Goal: Transaction & Acquisition: Purchase product/service

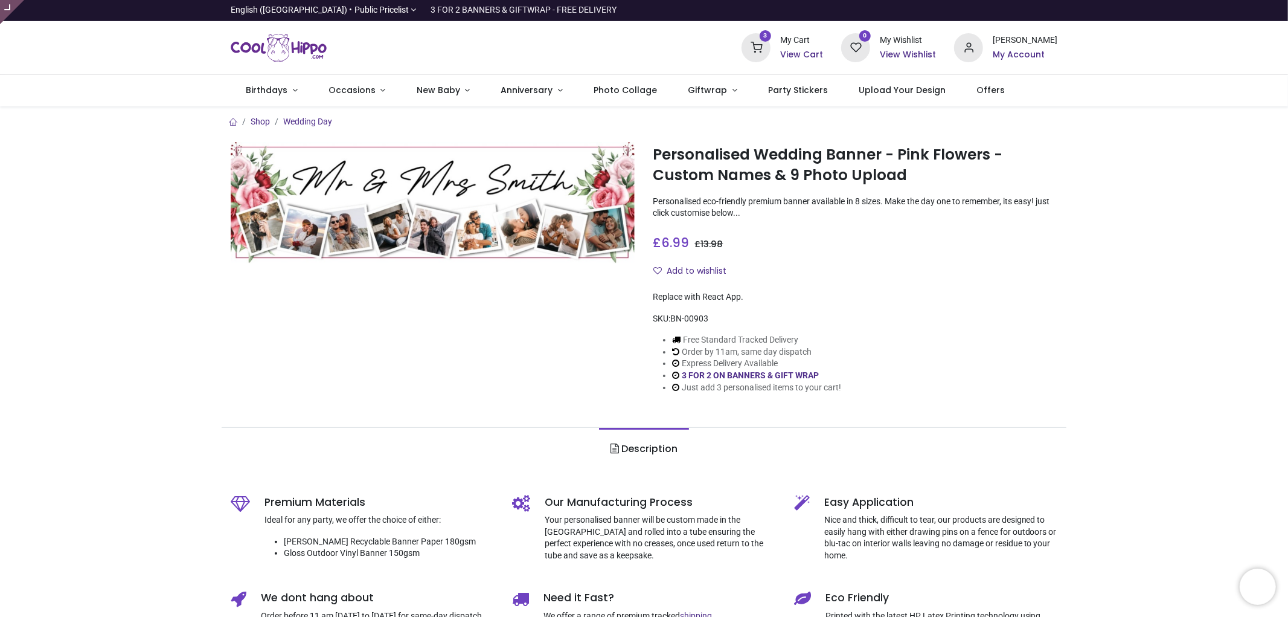
type input "**********"
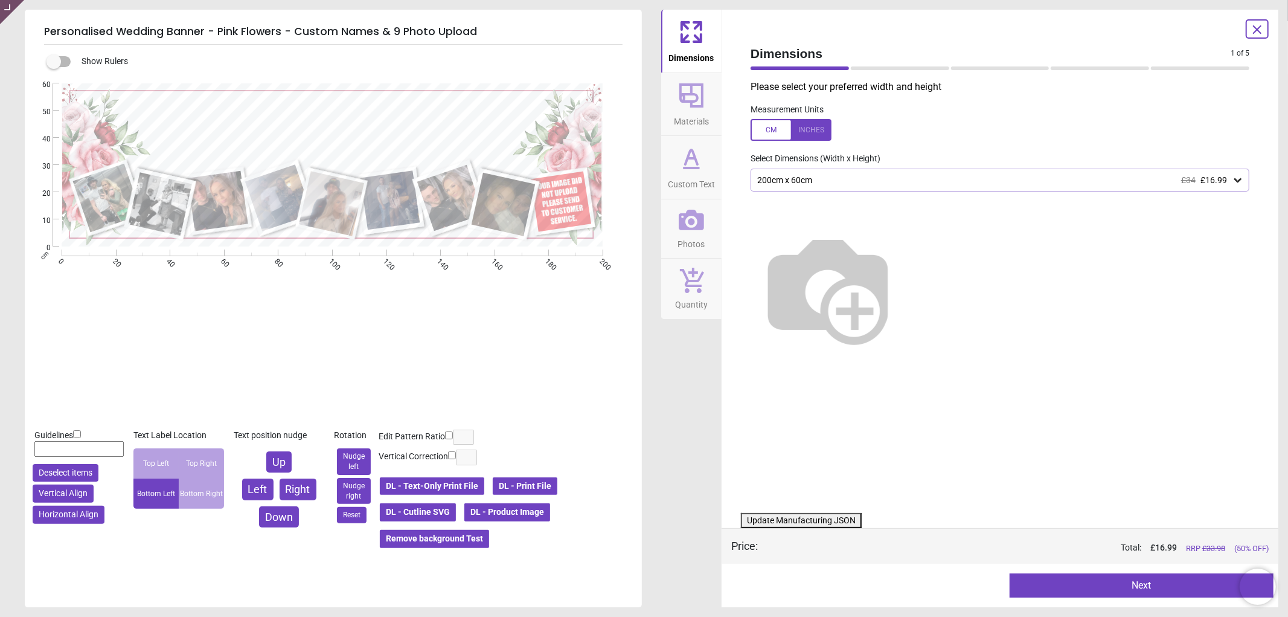
click at [697, 225] on icon at bounding box center [691, 220] width 25 height 21
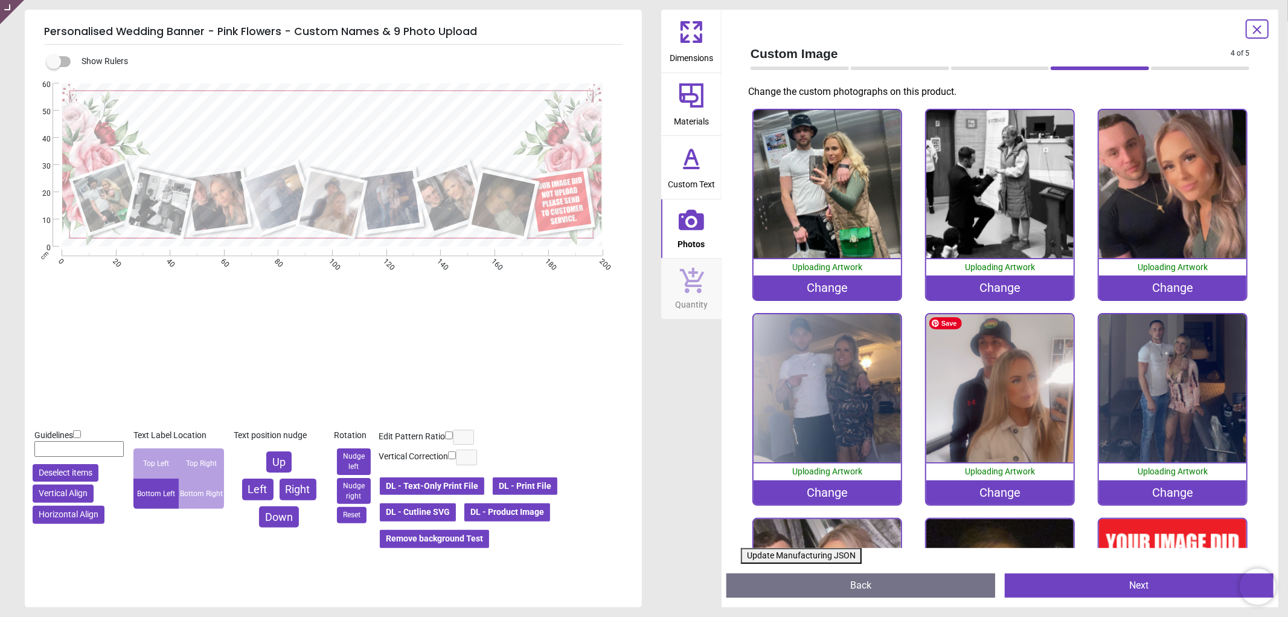
scroll to position [165, 0]
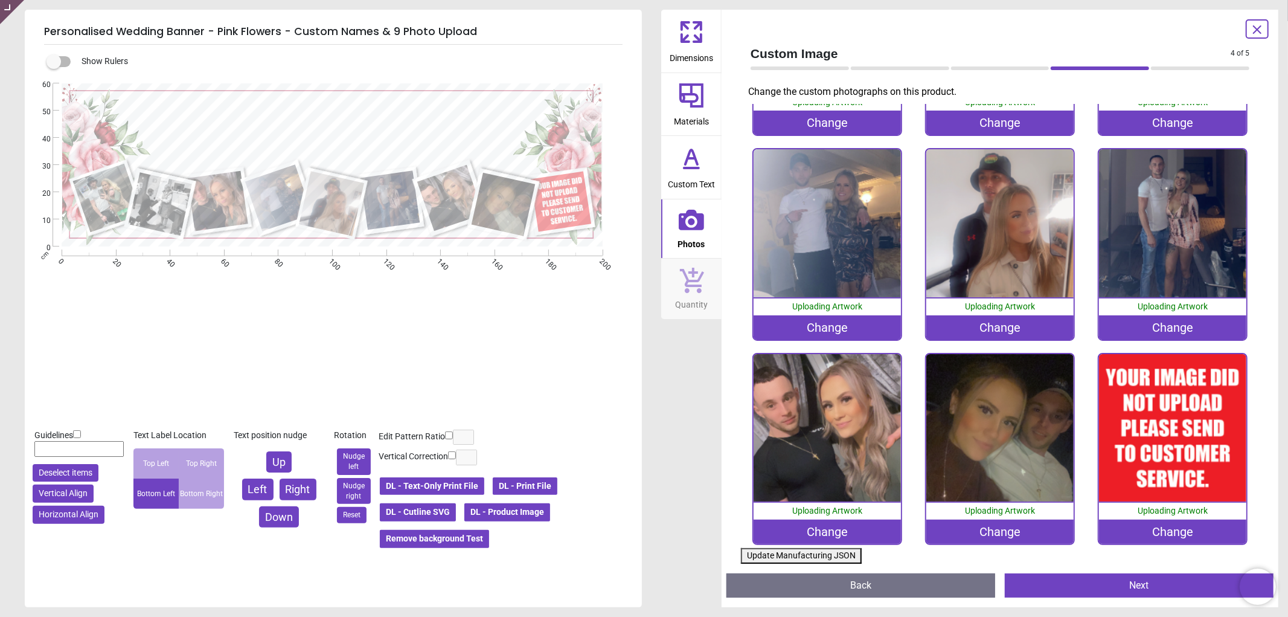
click at [1154, 524] on div "Change" at bounding box center [1173, 531] width 148 height 24
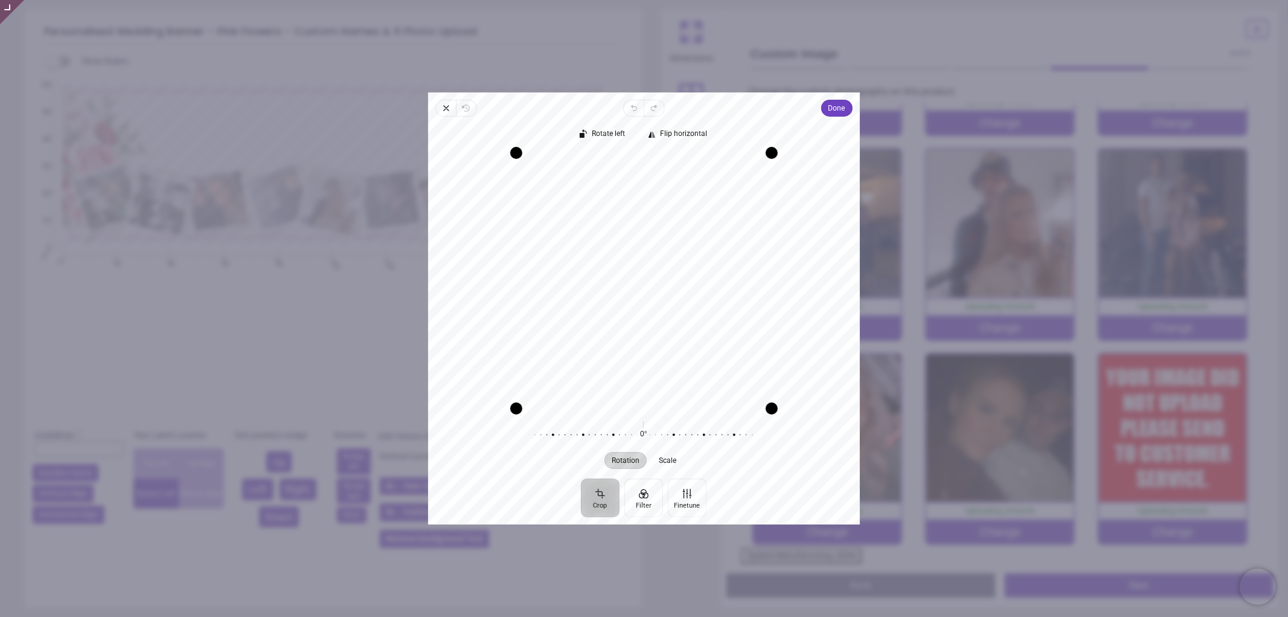
drag, startPoint x: 678, startPoint y: 324, endPoint x: 681, endPoint y: 297, distance: 27.3
click at [681, 297] on div "Recenter" at bounding box center [644, 280] width 412 height 255
drag, startPoint x: 676, startPoint y: 318, endPoint x: 675, endPoint y: 285, distance: 32.6
click at [675, 285] on div "Recenter" at bounding box center [644, 280] width 412 height 255
drag, startPoint x: 674, startPoint y: 290, endPoint x: 674, endPoint y: 257, distance: 32.6
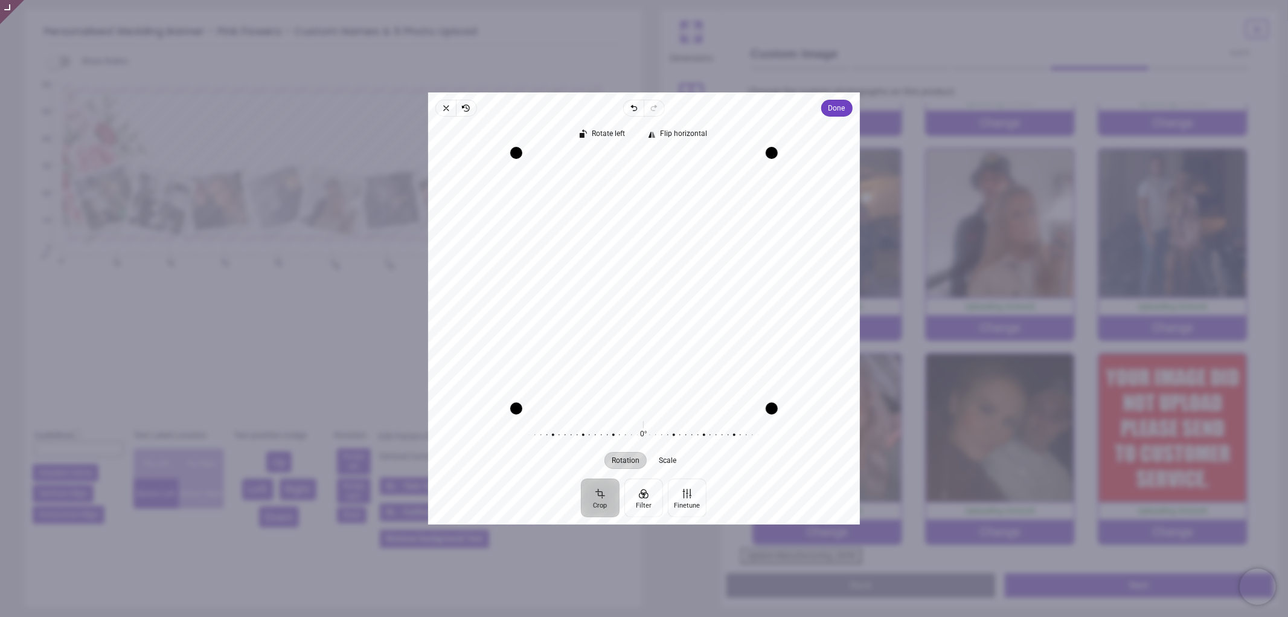
click at [674, 257] on div "Recenter" at bounding box center [644, 280] width 412 height 255
click at [837, 112] on span "Done" at bounding box center [837, 108] width 17 height 14
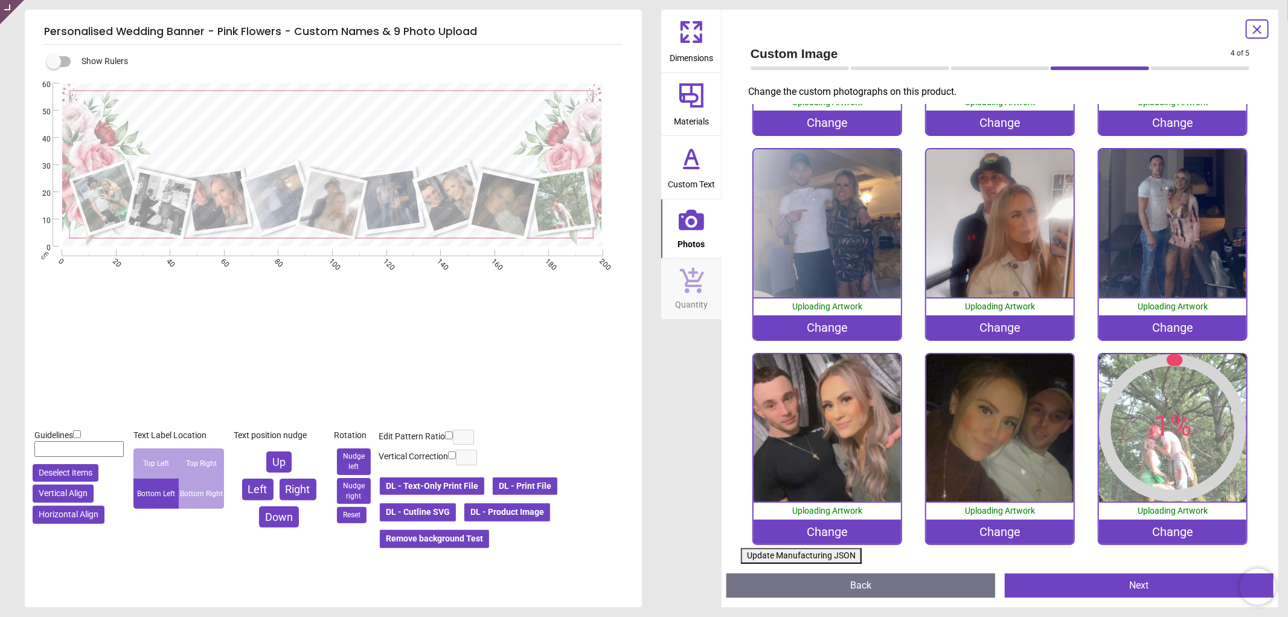
click at [768, 556] on button "Update Manufacturing JSON" at bounding box center [801, 556] width 121 height 16
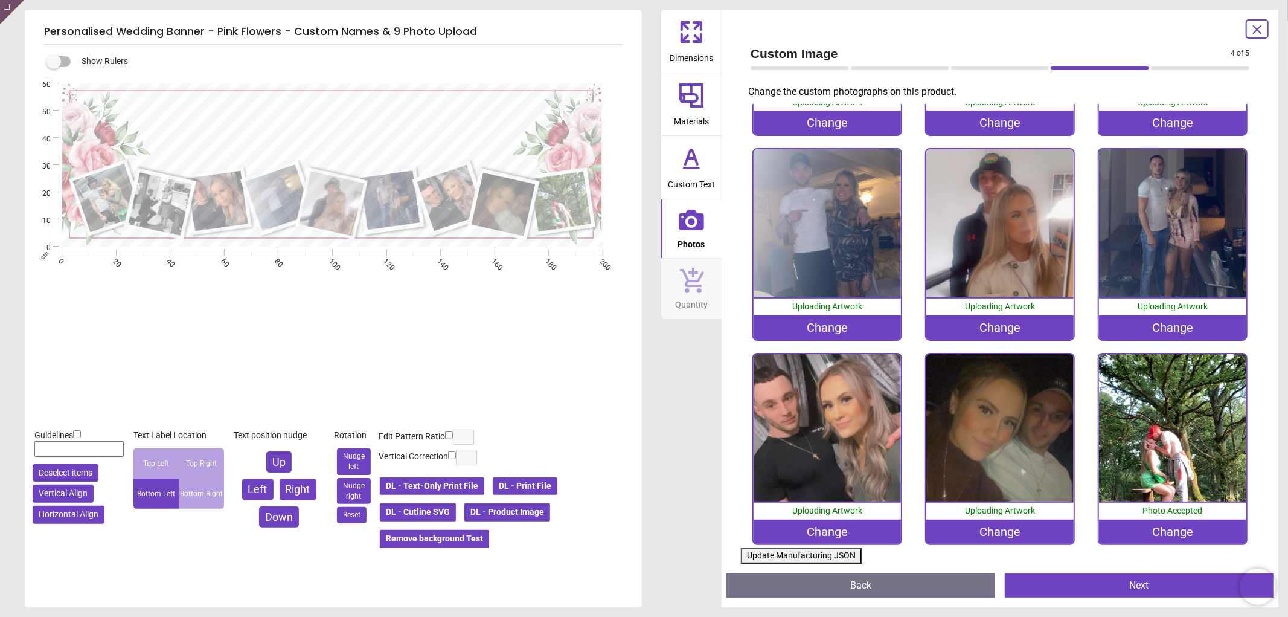
click at [768, 556] on button "Update Manufacturing JSON" at bounding box center [801, 556] width 121 height 16
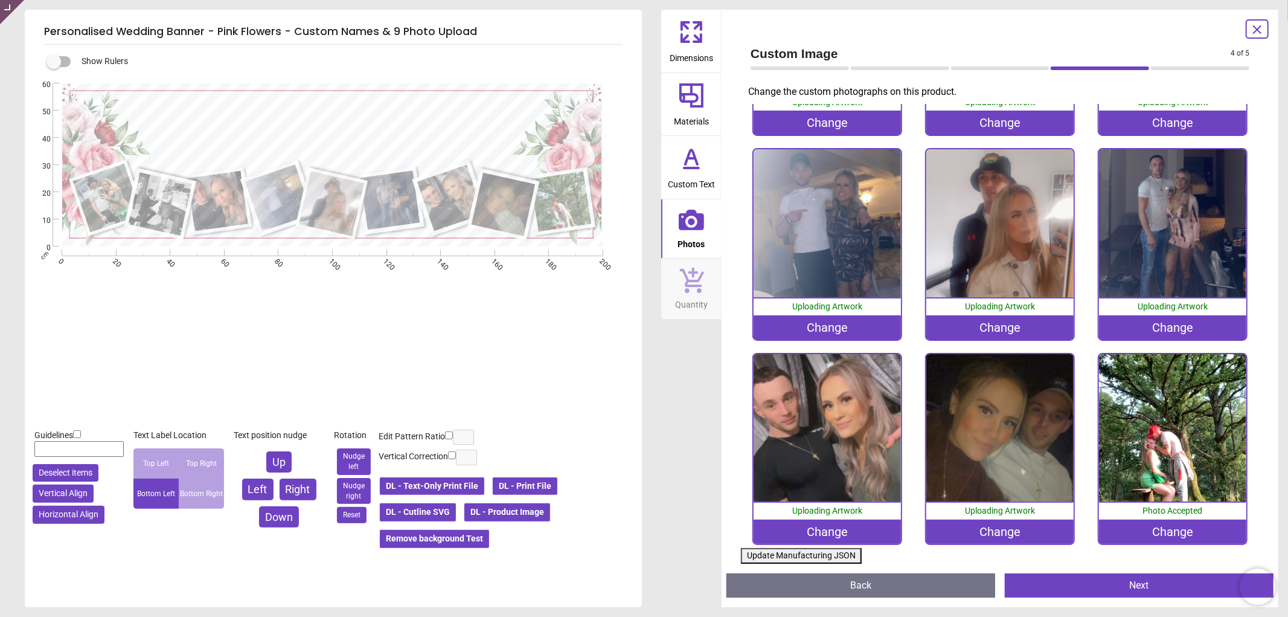
click at [768, 556] on button "Update Manufacturing JSON" at bounding box center [801, 556] width 121 height 16
click at [789, 550] on button "Update Manufacturing JSON" at bounding box center [801, 556] width 121 height 16
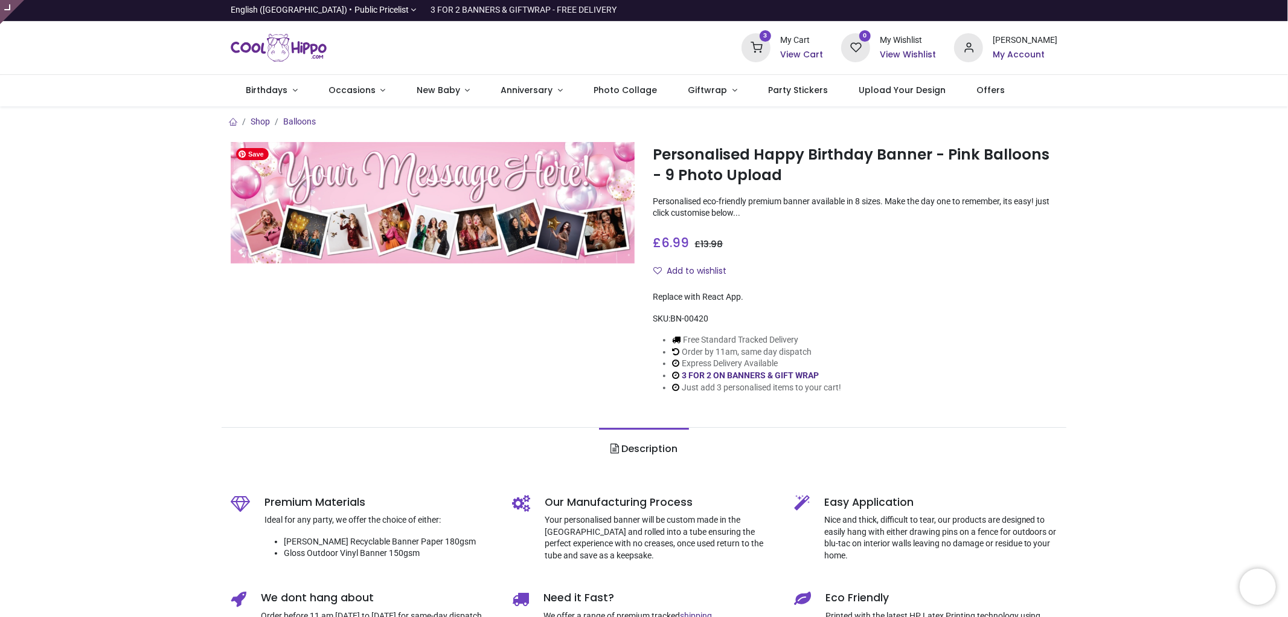
type input "**********"
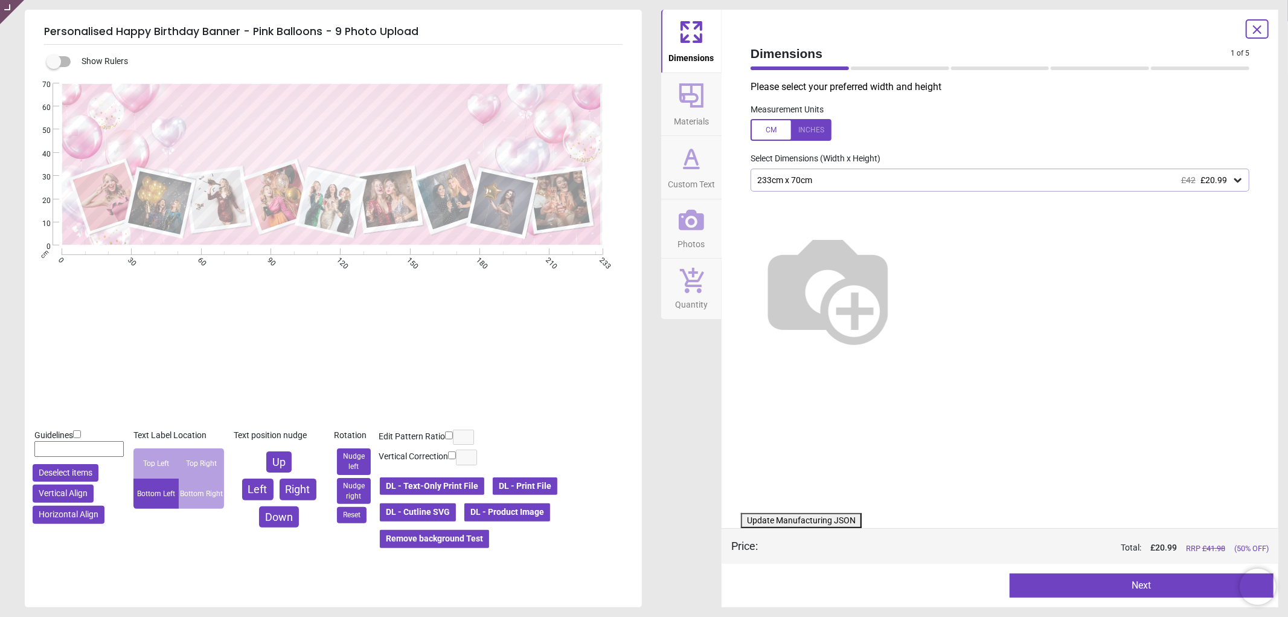
type textarea "**********"
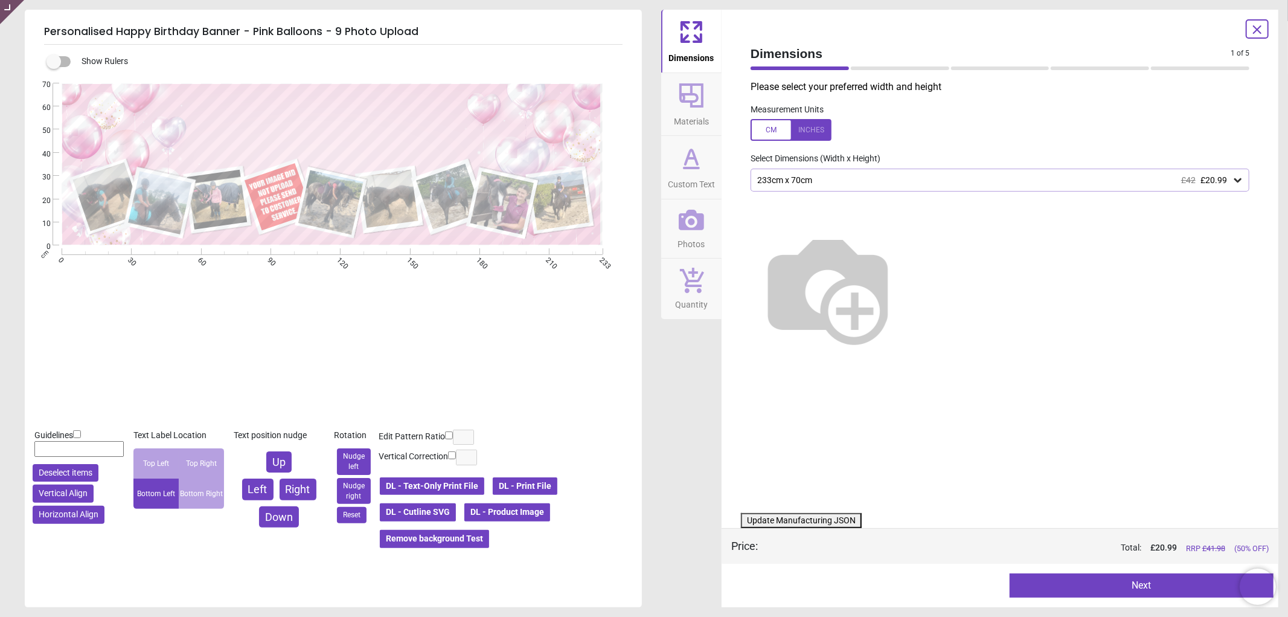
click at [499, 509] on button "DL - Product Image" at bounding box center [507, 512] width 88 height 21
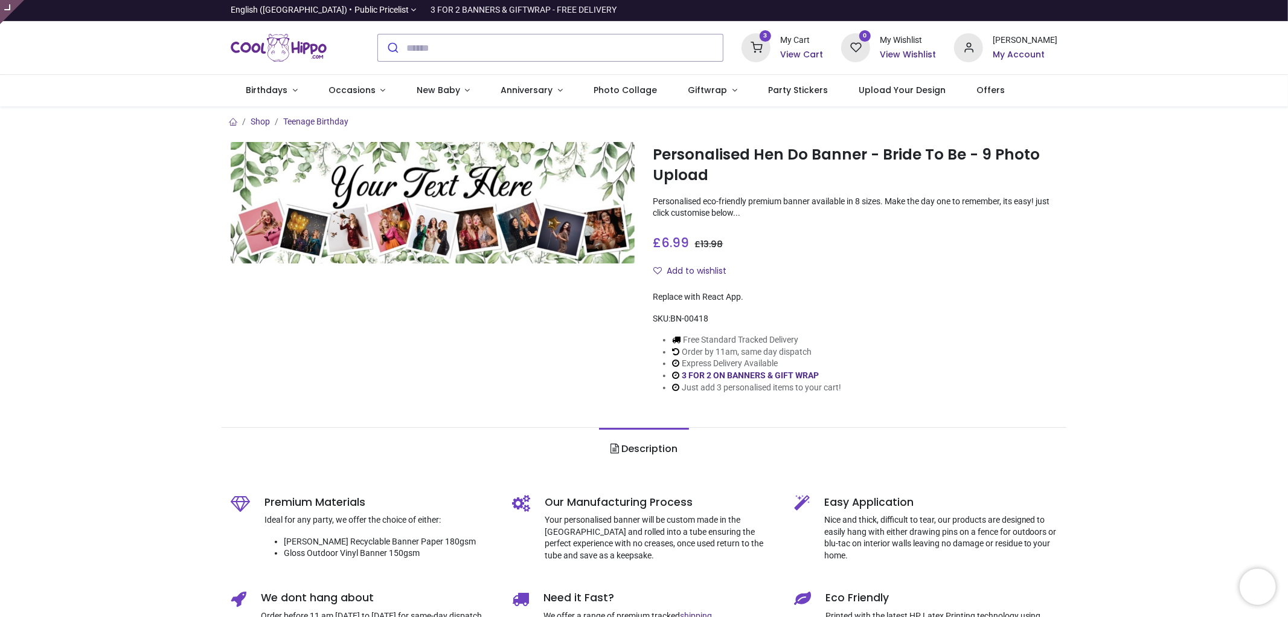
type input "**********"
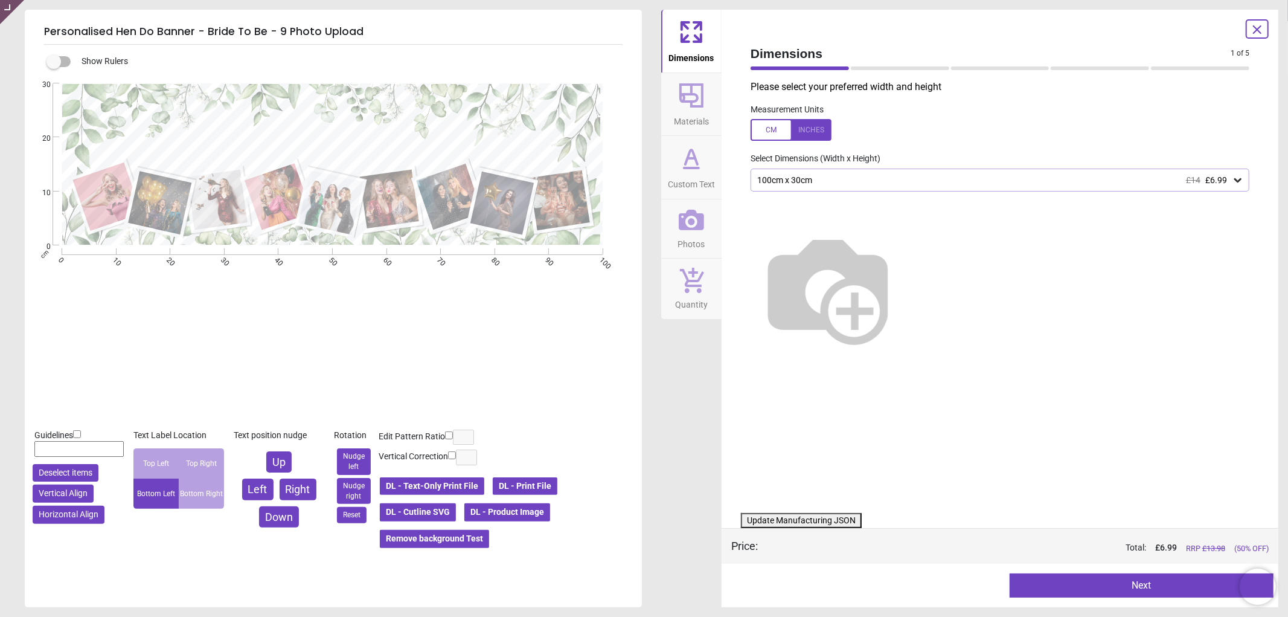
type textarea "**********"
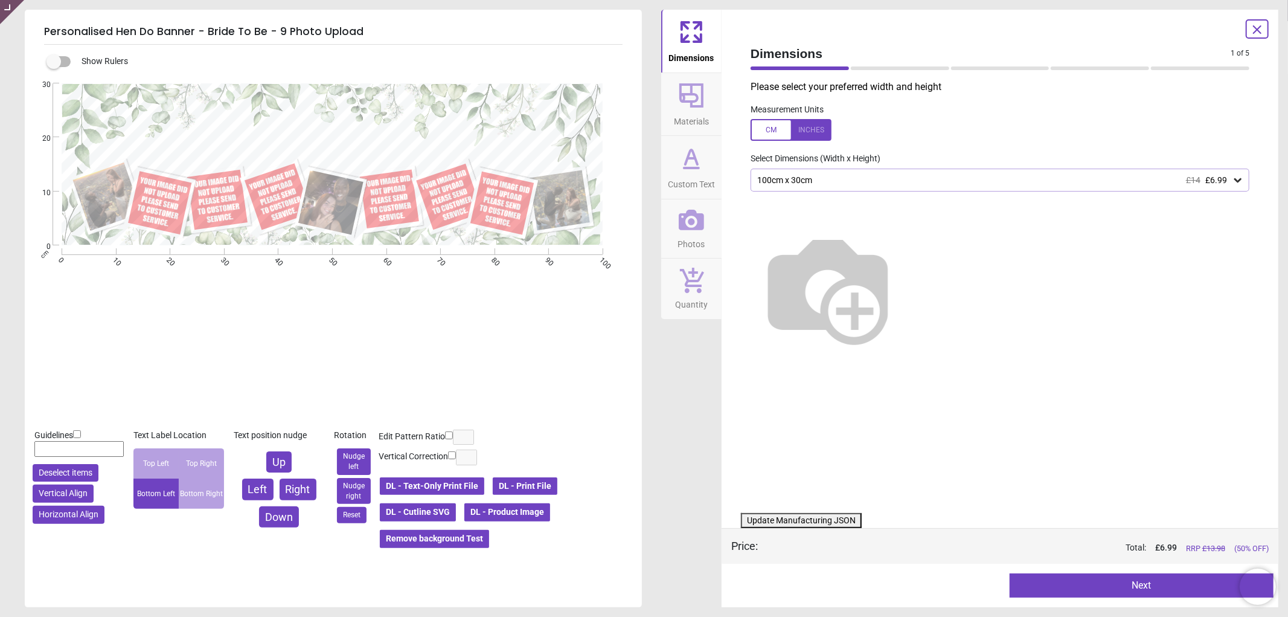
click at [708, 234] on button "Photos" at bounding box center [691, 228] width 60 height 59
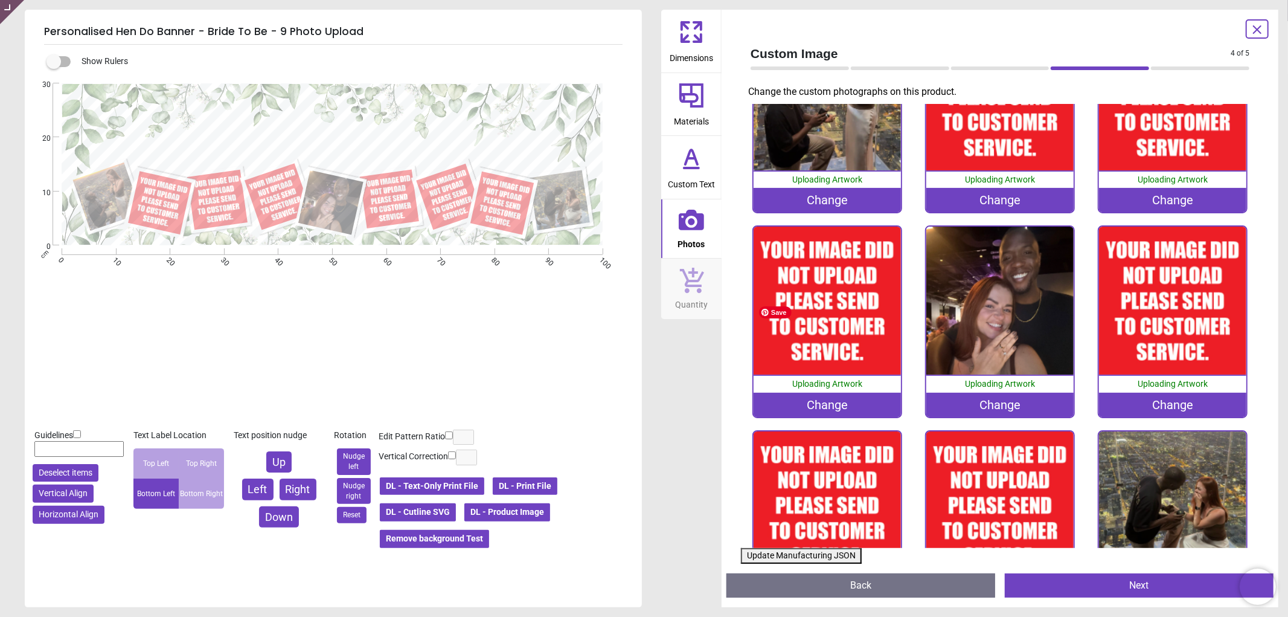
scroll to position [165, 0]
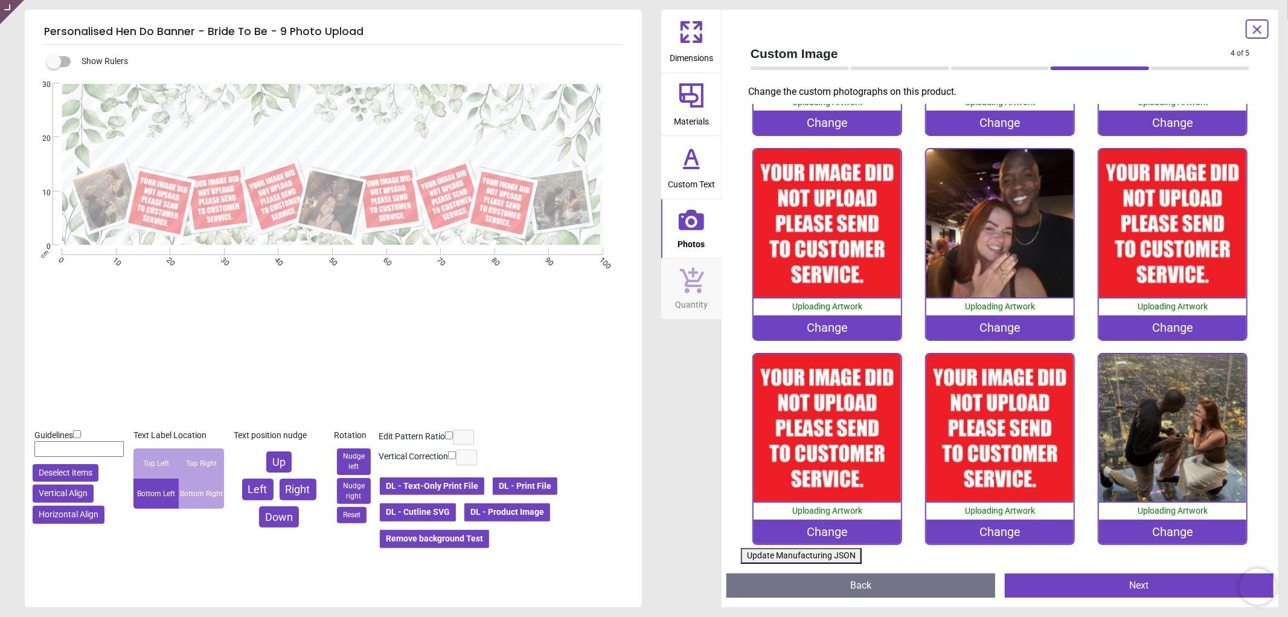
click at [826, 521] on div "Change" at bounding box center [828, 531] width 148 height 24
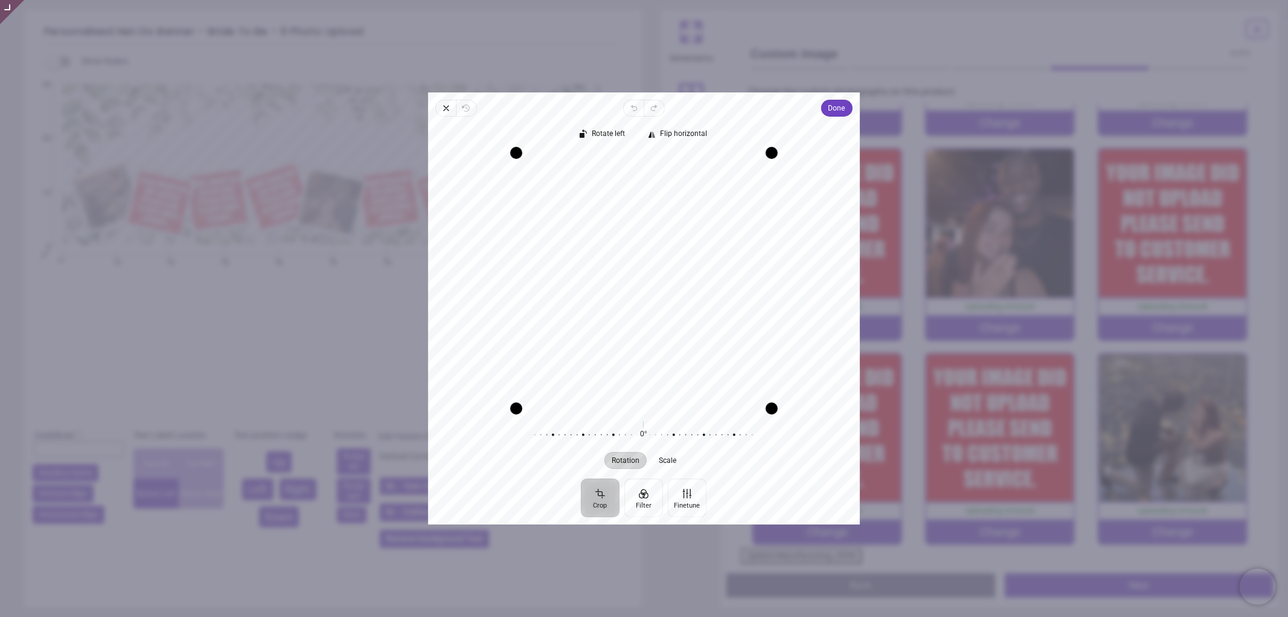
drag, startPoint x: 632, startPoint y: 268, endPoint x: 634, endPoint y: 252, distance: 15.3
click at [634, 252] on div "Recenter" at bounding box center [644, 280] width 412 height 255
click at [830, 109] on span "Done" at bounding box center [837, 108] width 17 height 14
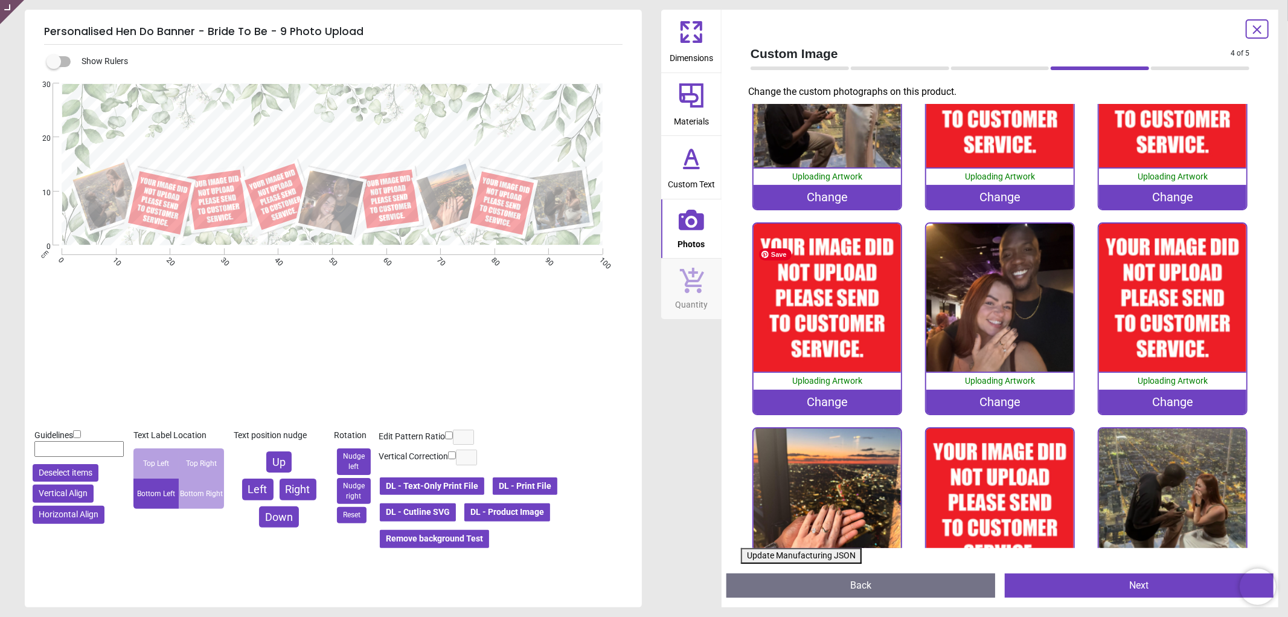
scroll to position [0, 0]
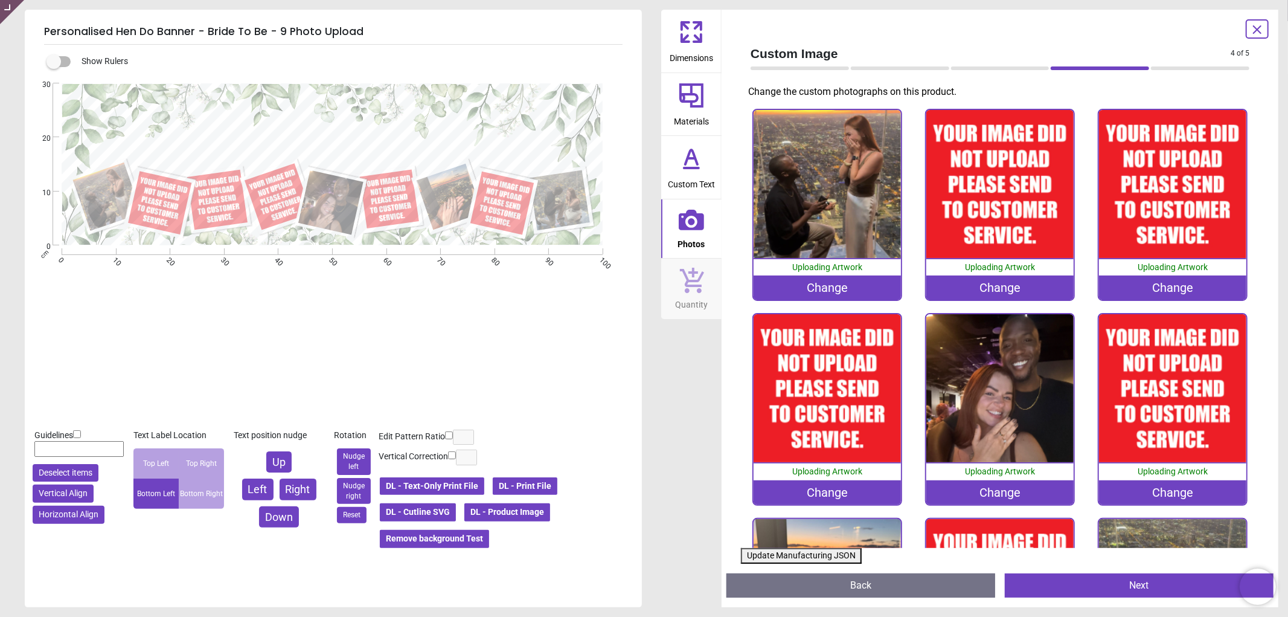
click at [1174, 289] on div "Change" at bounding box center [1173, 287] width 148 height 24
click at [1186, 287] on div "Change" at bounding box center [1173, 287] width 148 height 24
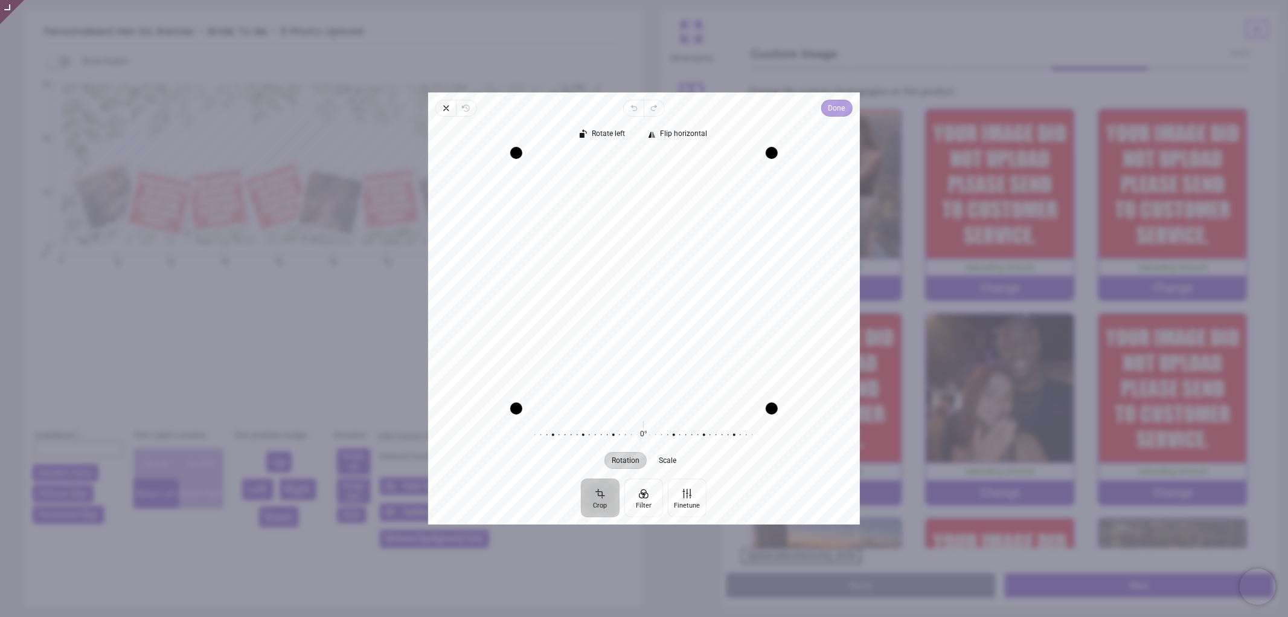
click at [834, 112] on span "Done" at bounding box center [837, 108] width 17 height 14
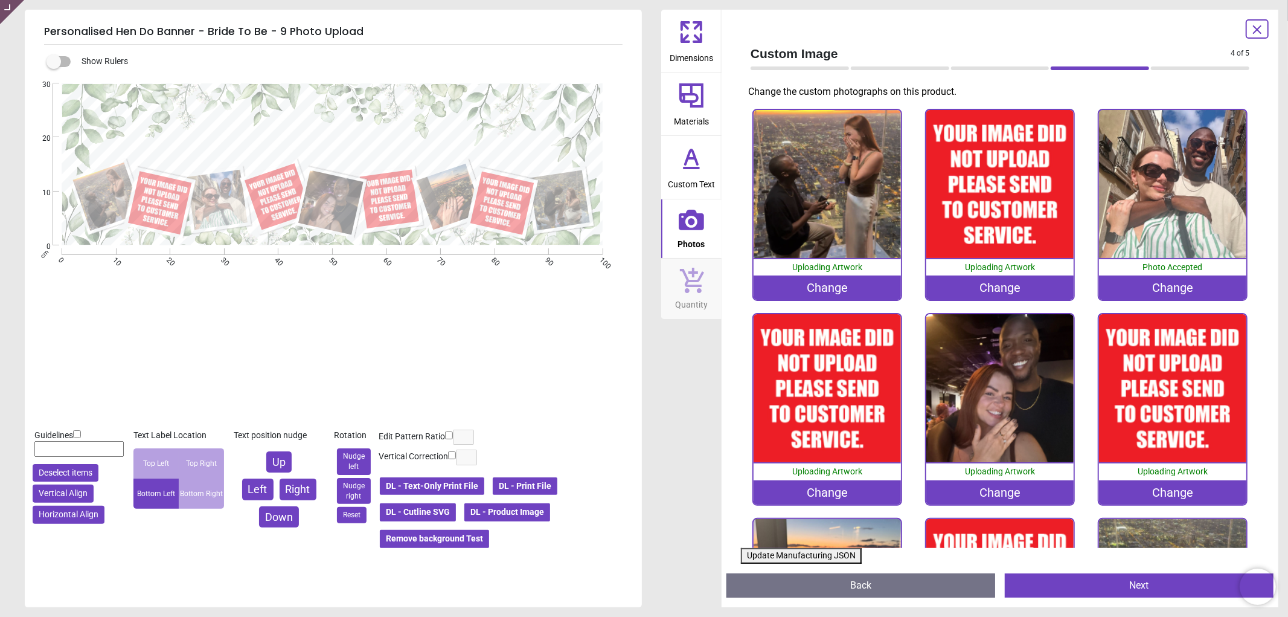
click at [820, 493] on div "Change" at bounding box center [828, 492] width 148 height 24
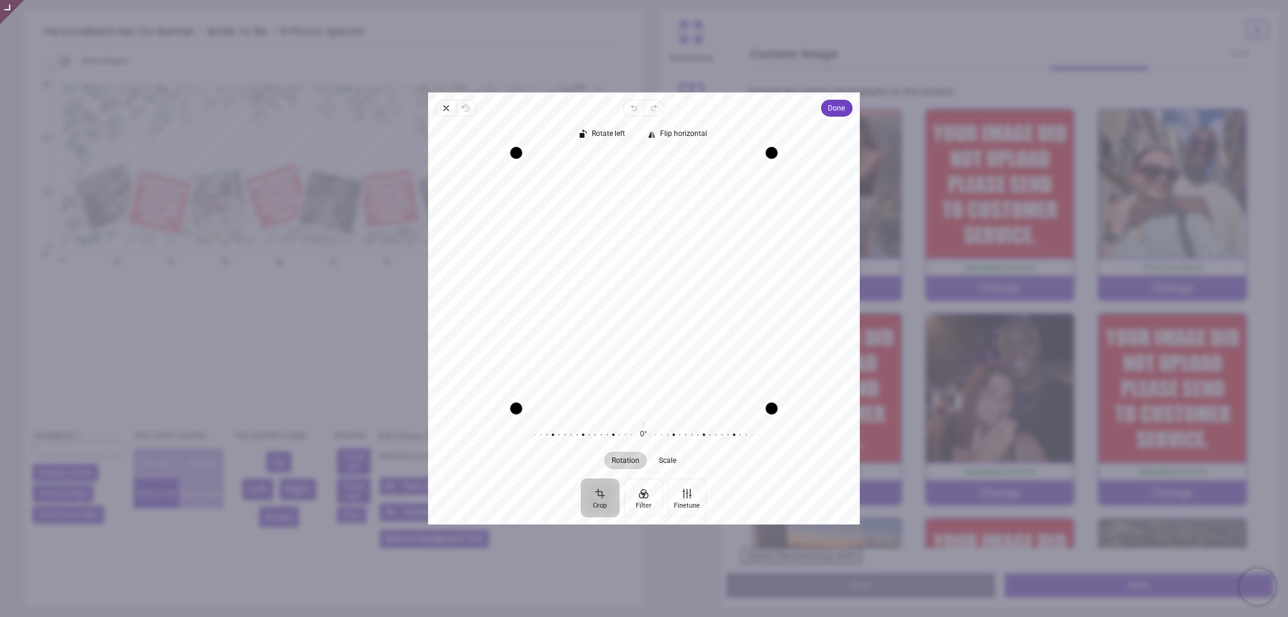
drag, startPoint x: 625, startPoint y: 316, endPoint x: 624, endPoint y: 287, distance: 28.4
click at [624, 287] on div "Recenter" at bounding box center [644, 280] width 412 height 255
drag, startPoint x: 737, startPoint y: 214, endPoint x: 737, endPoint y: 233, distance: 18.1
click at [737, 233] on div "Recenter" at bounding box center [644, 280] width 412 height 255
click at [829, 113] on span "Done" at bounding box center [837, 108] width 17 height 14
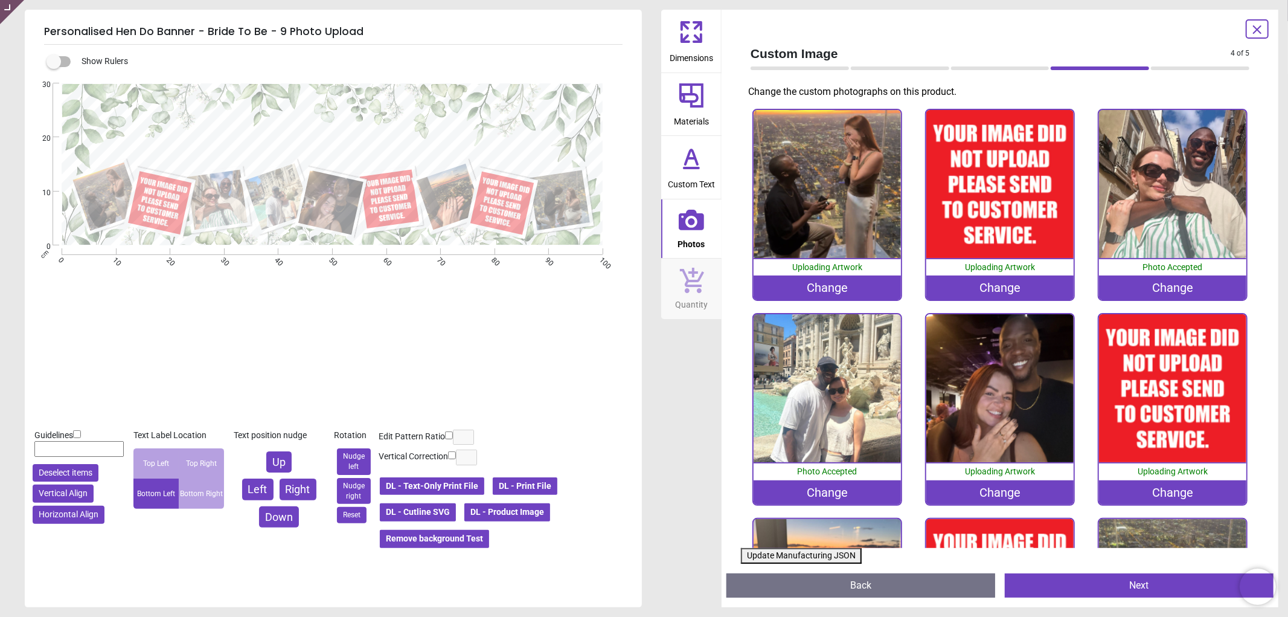
click at [1136, 486] on div "Change" at bounding box center [1173, 492] width 148 height 24
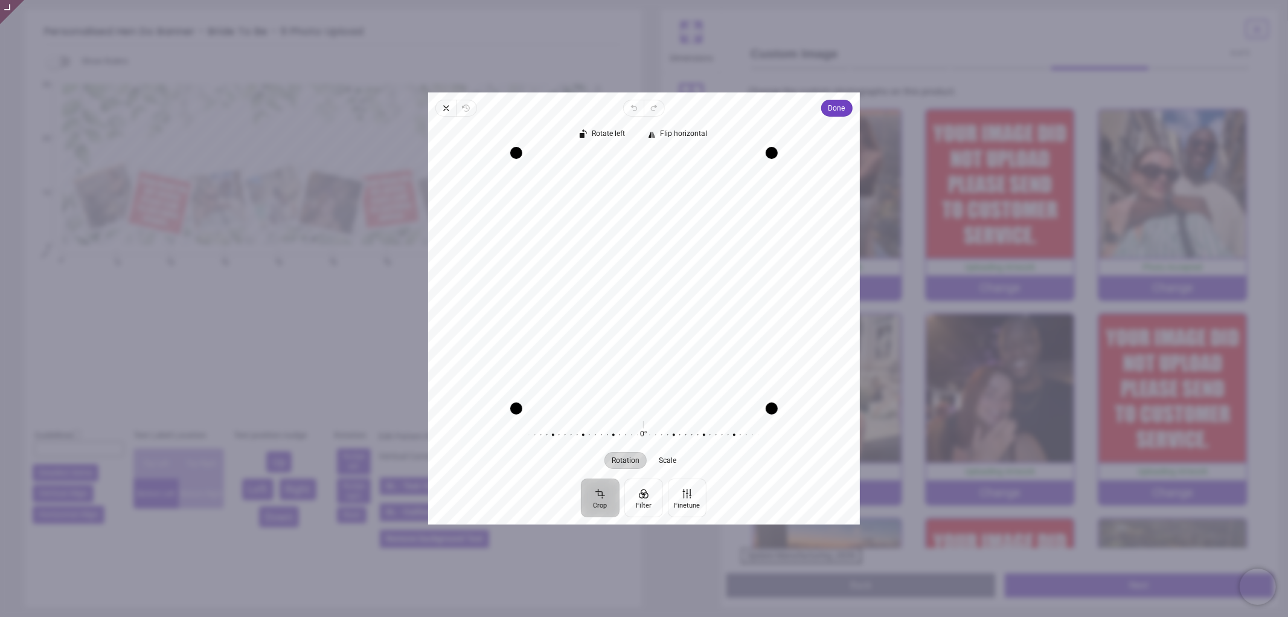
click at [704, 265] on div "Recenter" at bounding box center [644, 280] width 412 height 255
click at [679, 329] on div "Recenter" at bounding box center [644, 280] width 412 height 255
drag, startPoint x: 680, startPoint y: 287, endPoint x: 688, endPoint y: 289, distance: 8.6
click at [688, 289] on div "Recenter" at bounding box center [644, 280] width 412 height 255
click at [836, 111] on span "Done" at bounding box center [837, 108] width 17 height 14
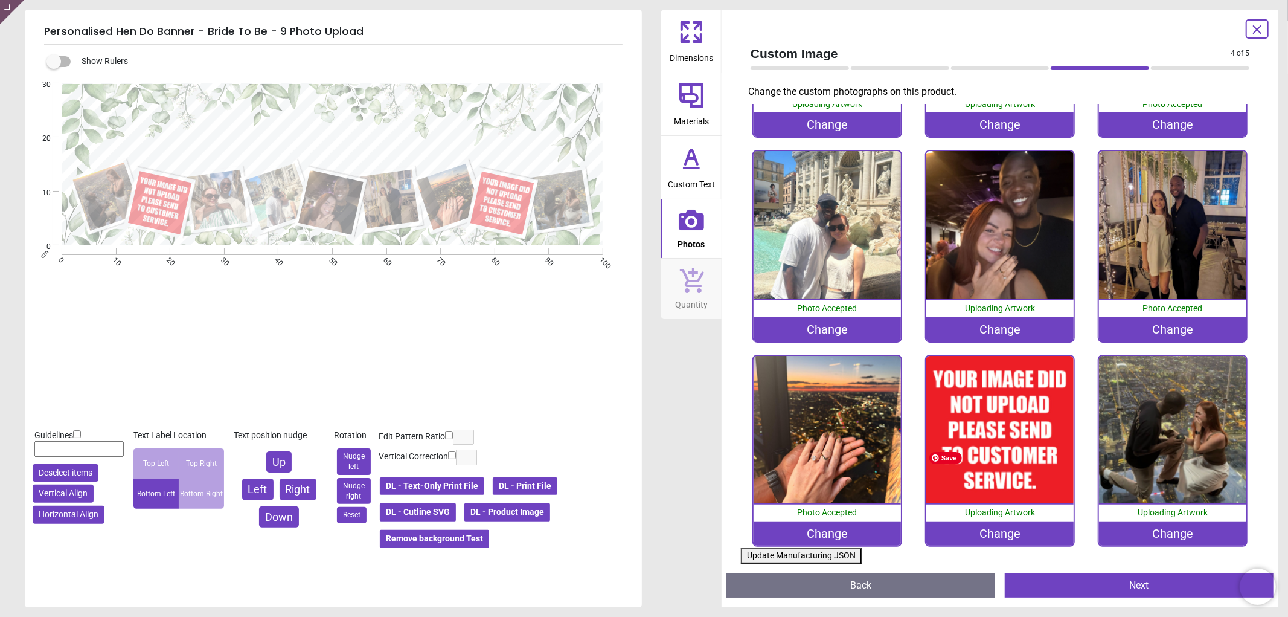
scroll to position [165, 0]
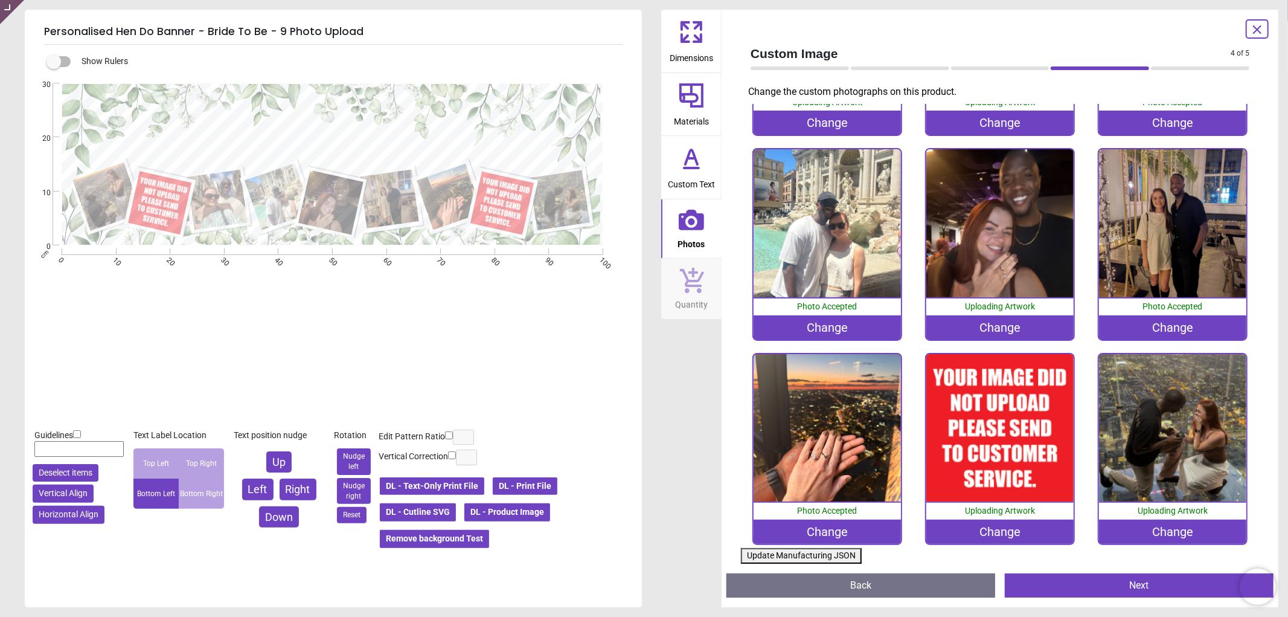
click at [982, 528] on div "Change" at bounding box center [1000, 531] width 148 height 24
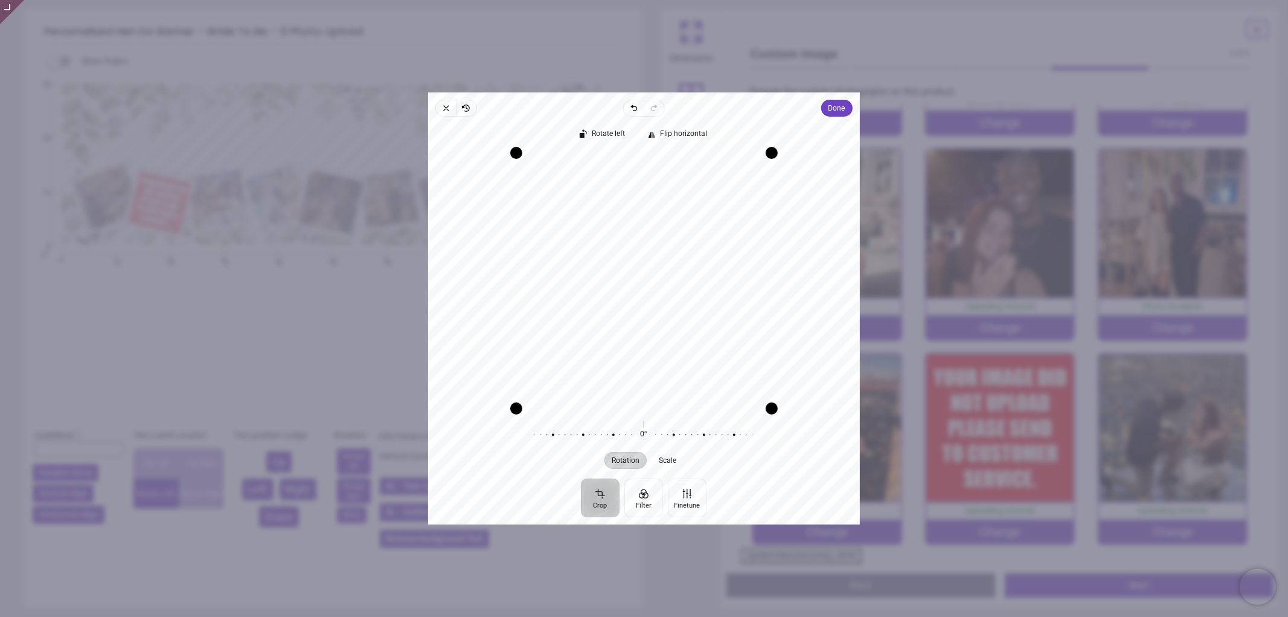
drag, startPoint x: 659, startPoint y: 290, endPoint x: 658, endPoint y: 278, distance: 12.7
click at [658, 278] on div "Recenter" at bounding box center [644, 280] width 412 height 255
click at [835, 106] on span "Done" at bounding box center [837, 108] width 17 height 14
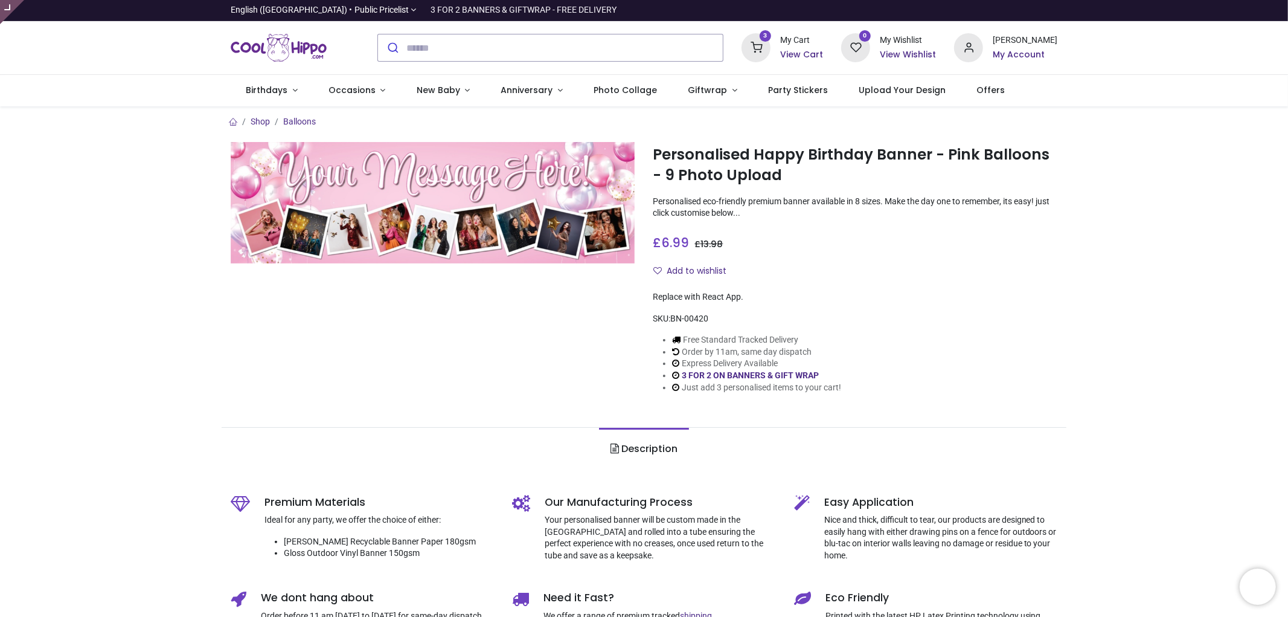
type input "**********"
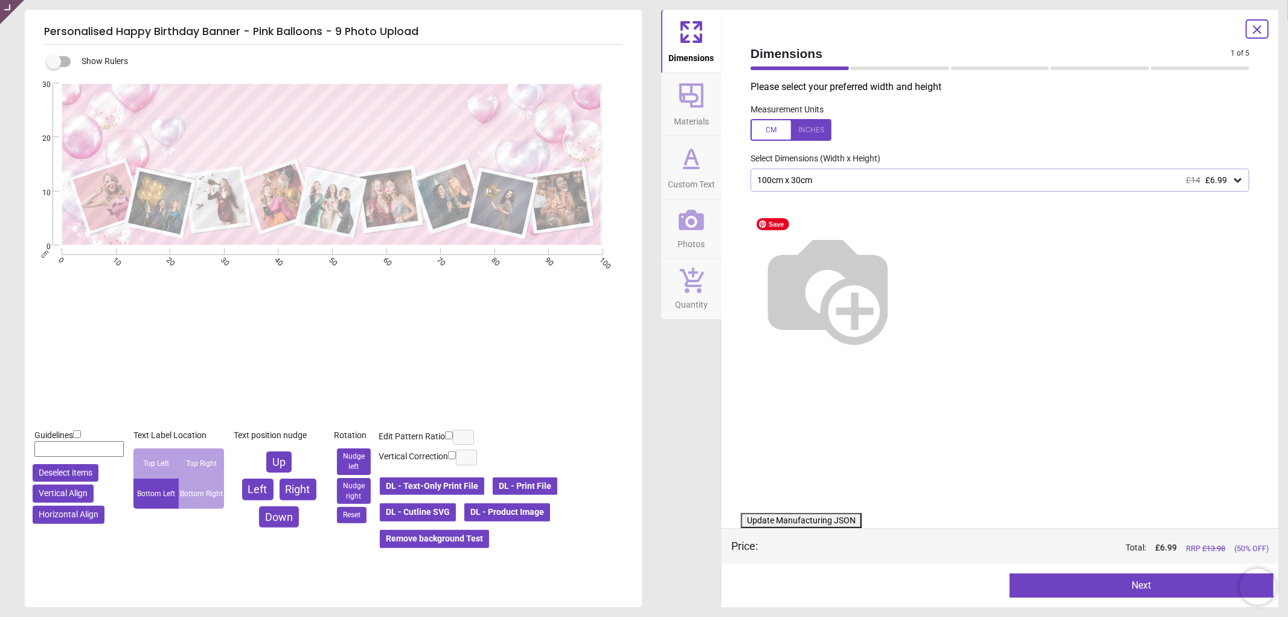
type textarea "**********"
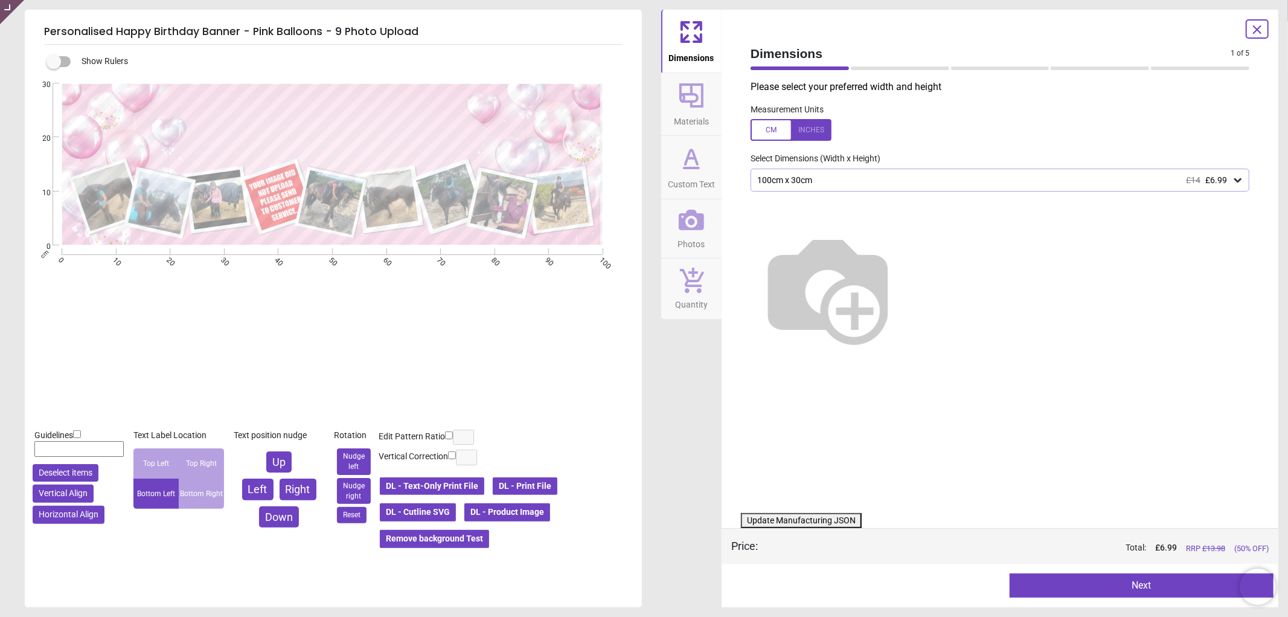
click at [699, 231] on icon at bounding box center [691, 219] width 25 height 25
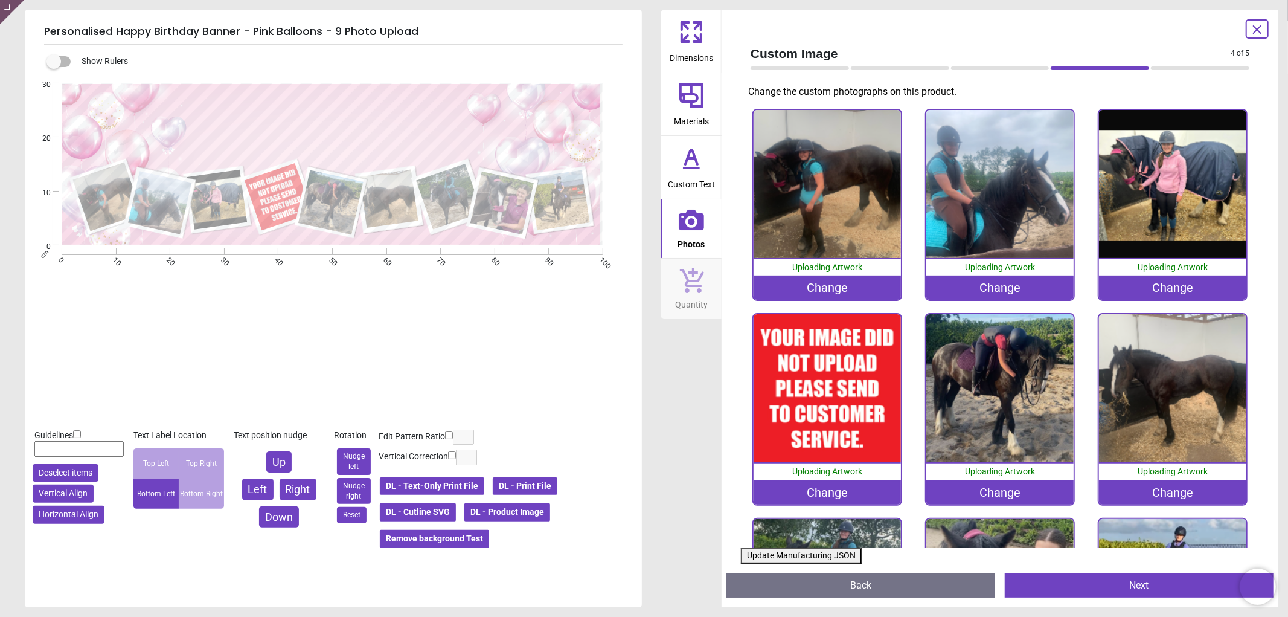
click at [845, 487] on div "Change" at bounding box center [828, 492] width 148 height 24
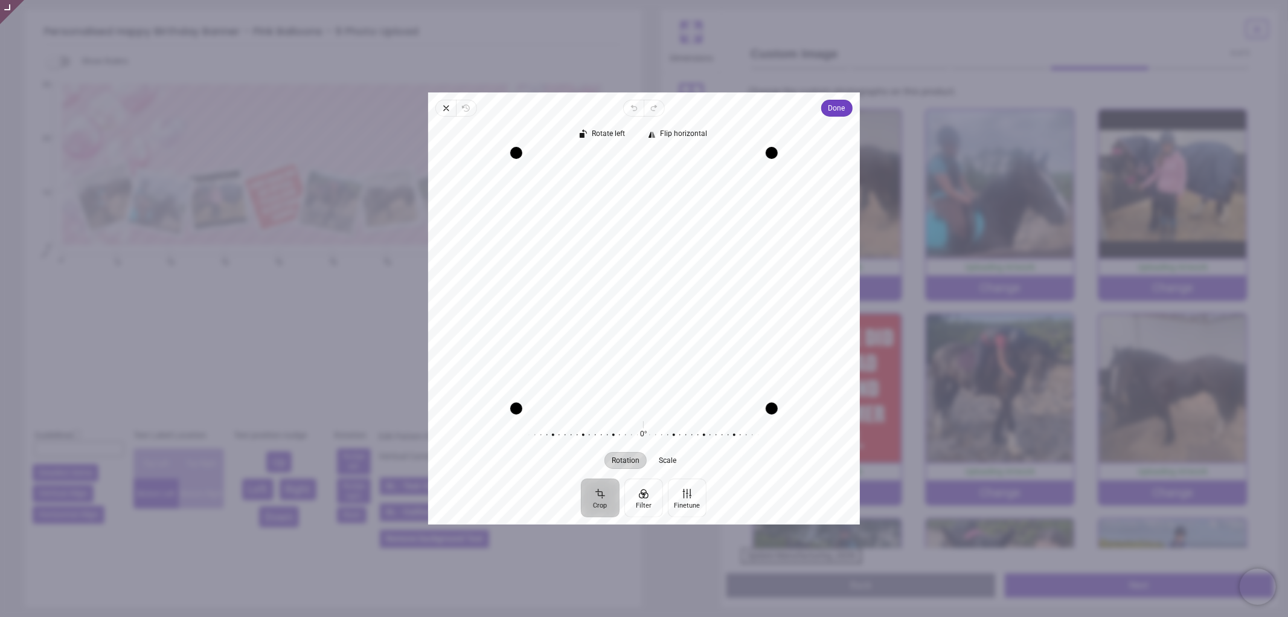
drag, startPoint x: 681, startPoint y: 258, endPoint x: 677, endPoint y: 283, distance: 25.1
click at [677, 283] on div "Recenter" at bounding box center [644, 280] width 412 height 255
click at [693, 234] on div "Recenter" at bounding box center [644, 280] width 412 height 255
click at [831, 107] on span "Done" at bounding box center [837, 108] width 17 height 14
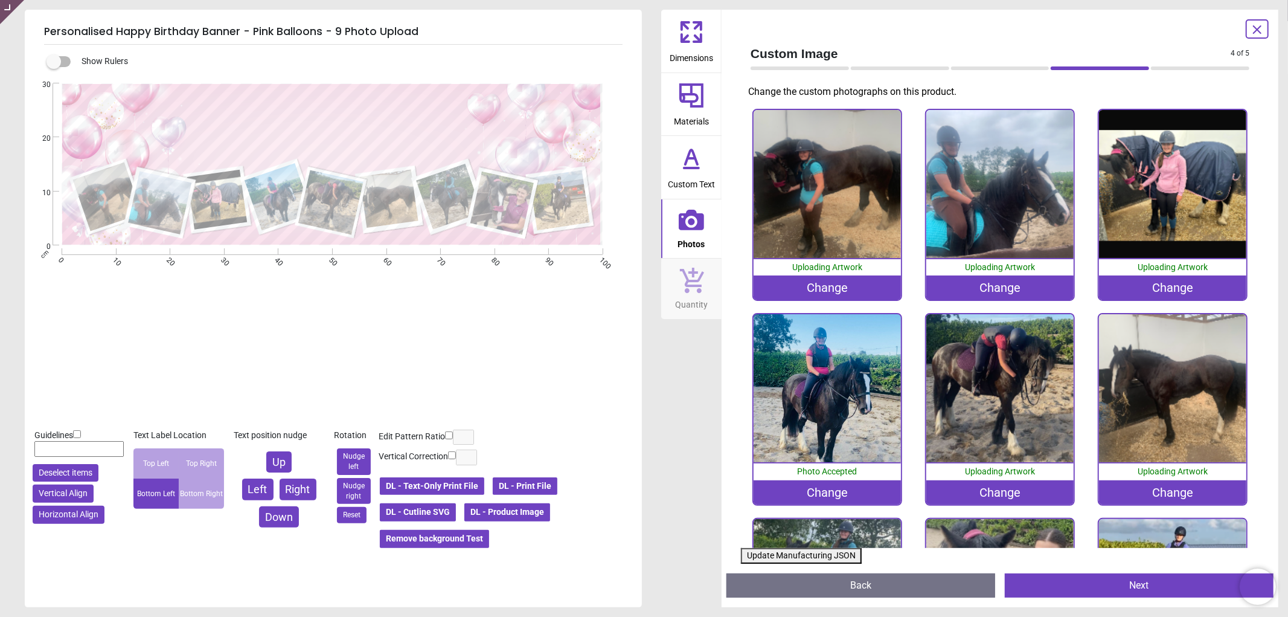
click at [806, 554] on button "Update Manufacturing JSON" at bounding box center [801, 556] width 121 height 16
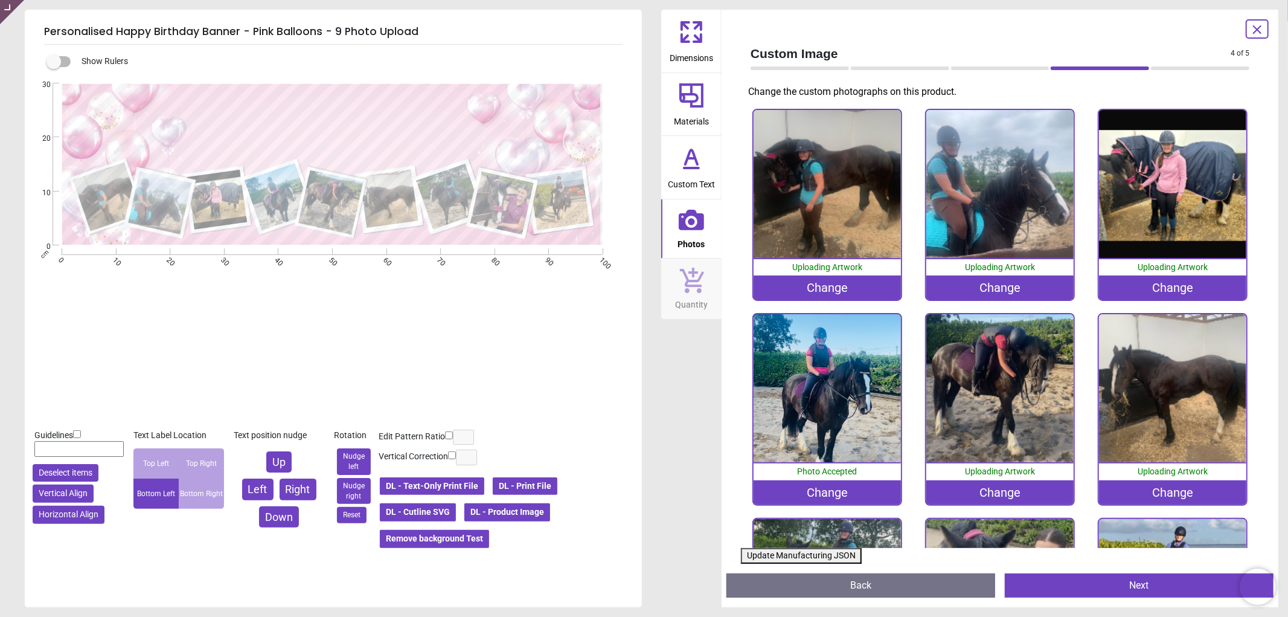
click at [806, 554] on button "Update Manufacturing JSON" at bounding box center [801, 556] width 121 height 16
click at [813, 554] on button "Update Manufacturing JSON" at bounding box center [801, 556] width 121 height 16
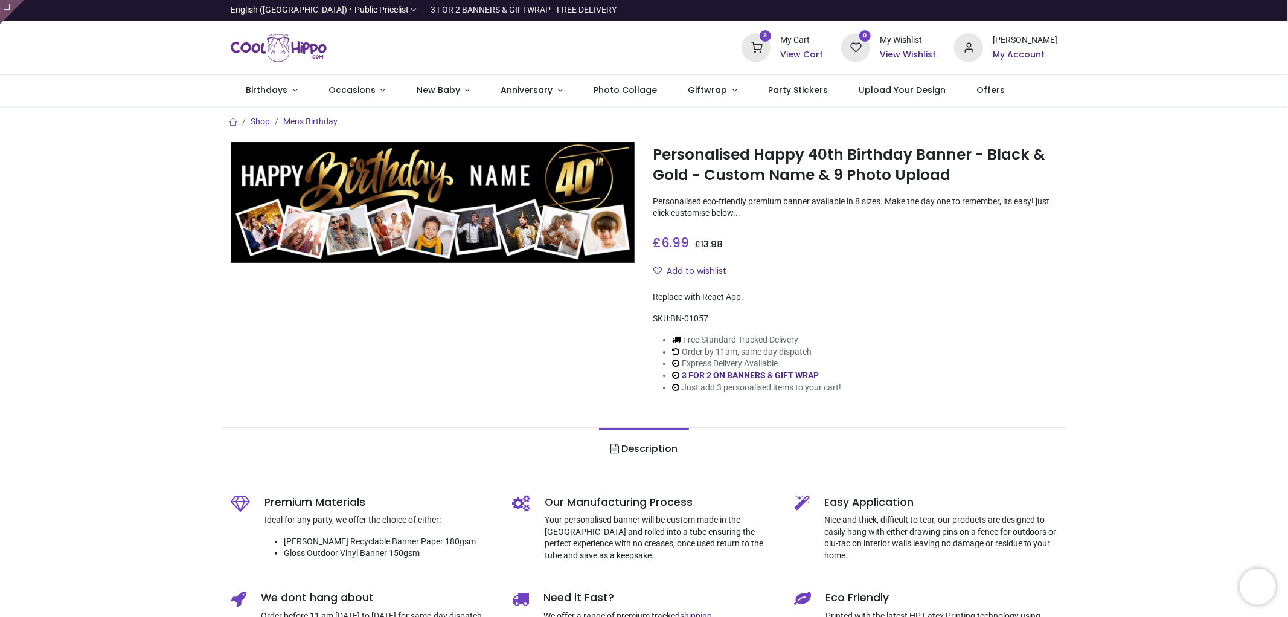
type input "**********"
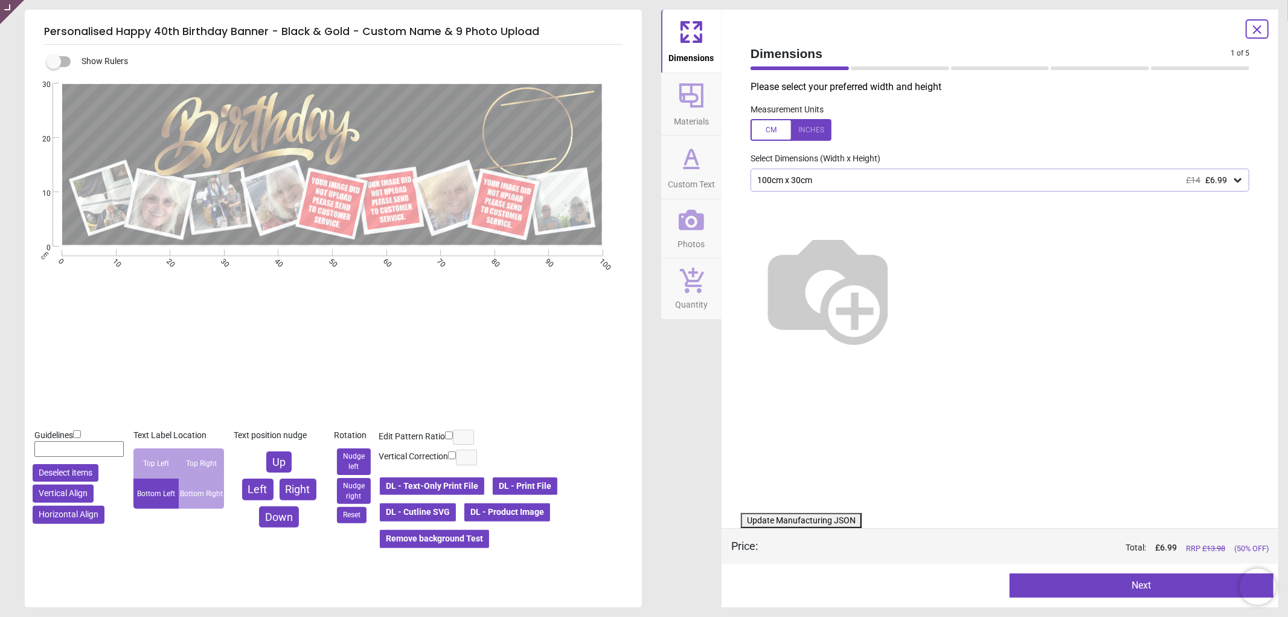
click at [525, 510] on button "DL - Product Image" at bounding box center [507, 512] width 88 height 21
